Goal: Information Seeking & Learning: Compare options

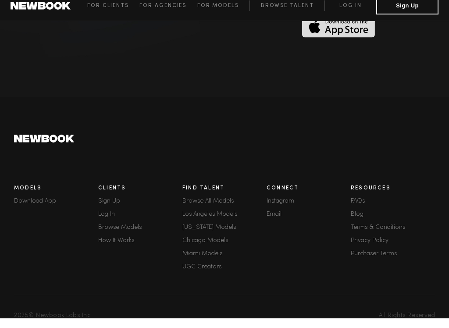
scroll to position [2440, 0]
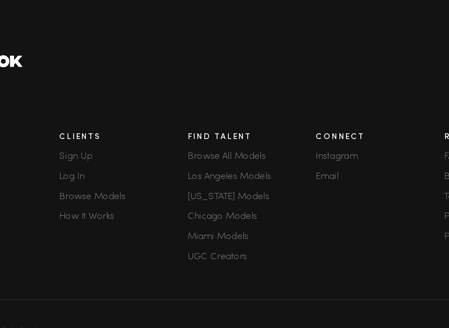
click at [182, 196] on link "Browse All Models" at bounding box center [224, 199] width 84 height 6
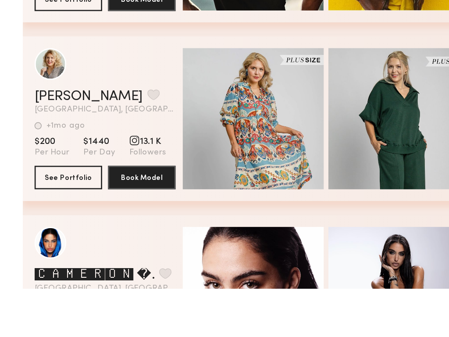
scroll to position [1385, 0]
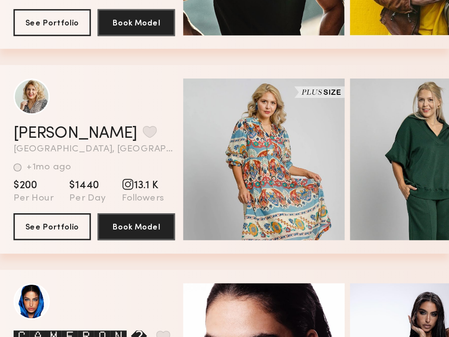
click at [32, 234] on button "See Portfolio" at bounding box center [34, 243] width 50 height 18
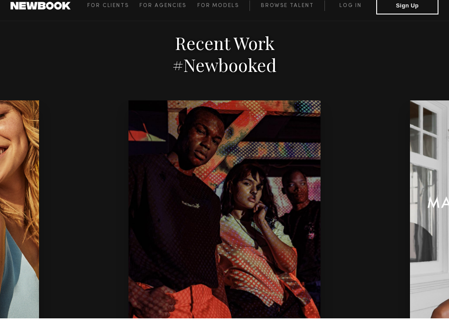
scroll to position [2440, 0]
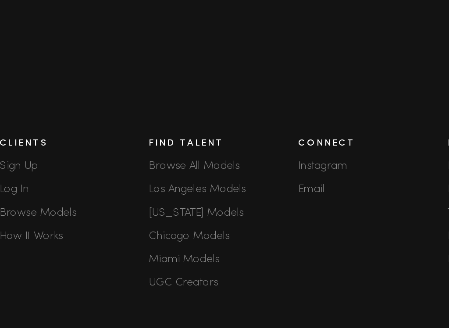
click at [182, 196] on link "Browse All Models" at bounding box center [224, 199] width 84 height 6
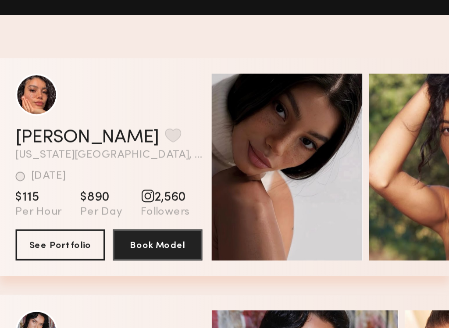
scroll to position [0, 6]
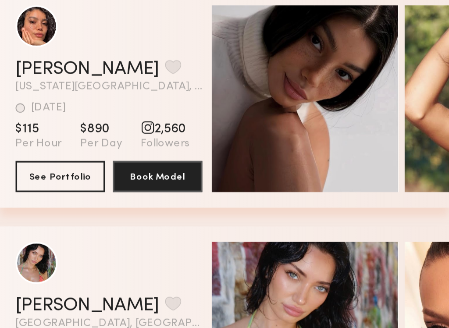
click at [37, 152] on button "See Portfolio" at bounding box center [34, 161] width 50 height 18
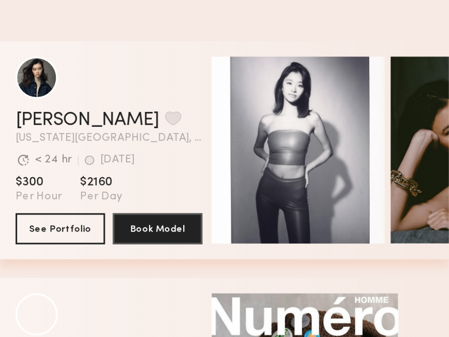
scroll to position [0, 11]
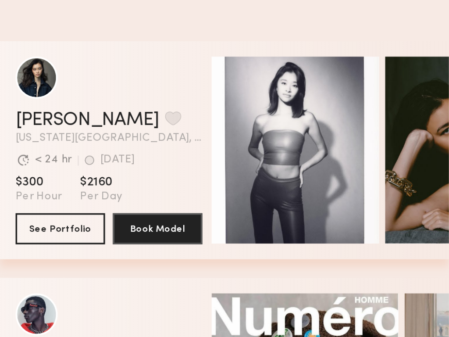
click at [167, 114] on span "Quick Preview" at bounding box center [170, 118] width 53 height 8
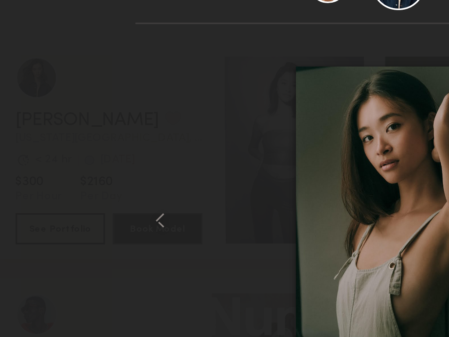
click at [89, 149] on common-icon at bounding box center [90, 156] width 14 height 14
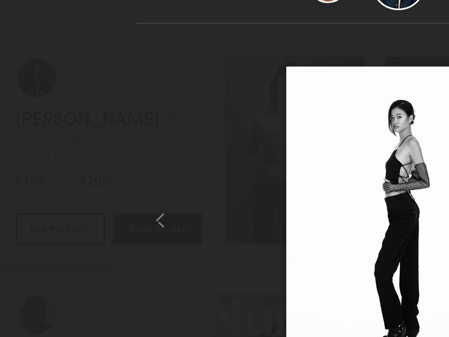
click at [91, 149] on common-icon at bounding box center [90, 156] width 14 height 14
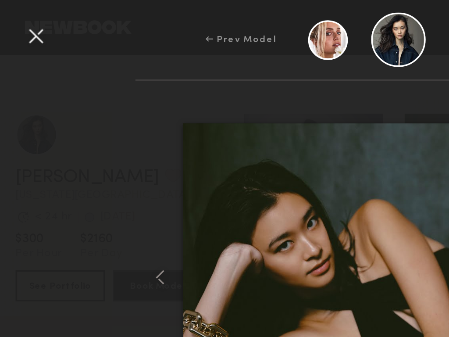
click at [21, 18] on div at bounding box center [20, 20] width 14 height 14
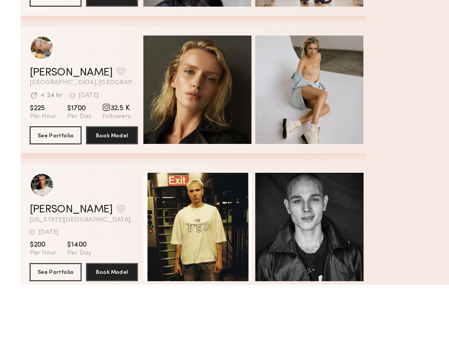
scroll to position [236, 0]
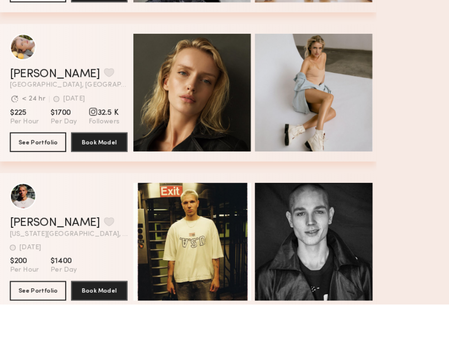
click at [35, 183] on button "See Portfolio" at bounding box center [34, 192] width 50 height 18
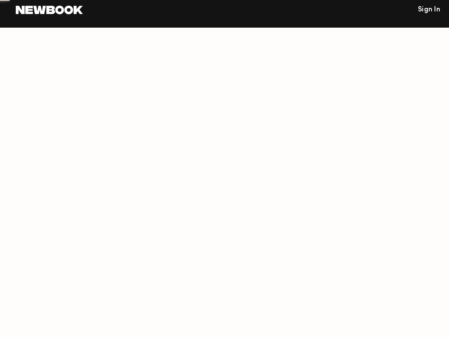
scroll to position [31, 0]
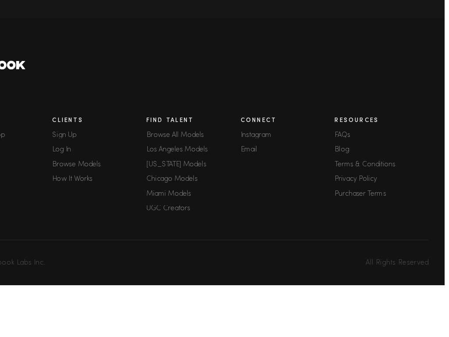
scroll to position [2368, 0]
